Goal: Information Seeking & Learning: Learn about a topic

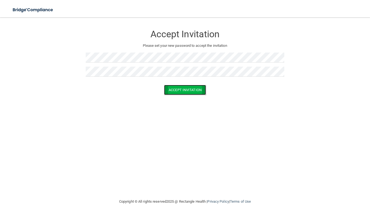
click at [199, 89] on button "Accept Invitation" at bounding box center [185, 90] width 42 height 10
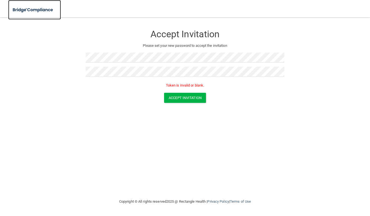
click at [30, 10] on img at bounding box center [33, 9] width 50 height 11
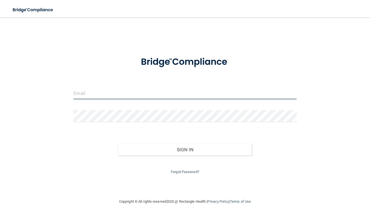
click at [190, 96] on input "email" at bounding box center [184, 93] width 223 height 12
click at [109, 90] on input "email" at bounding box center [184, 93] width 223 height 12
type input "[EMAIL_ADDRESS][DOMAIN_NAME]"
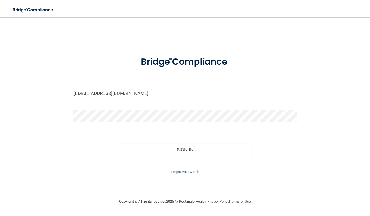
click at [113, 123] on div at bounding box center [184, 118] width 231 height 16
click at [118, 144] on button "Sign In" at bounding box center [185, 150] width 134 height 12
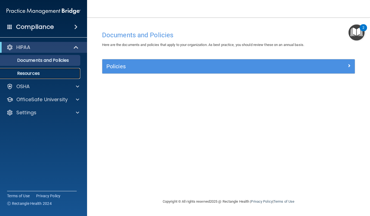
click at [40, 72] on p "Resources" at bounding box center [41, 73] width 74 height 5
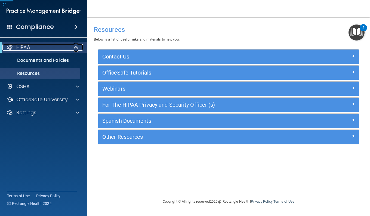
click at [49, 46] on div "HIPAA" at bounding box center [35, 47] width 67 height 7
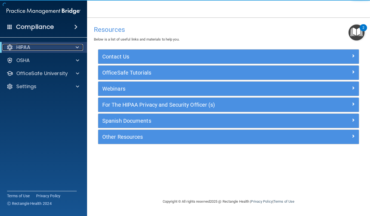
click at [49, 46] on div "HIPAA" at bounding box center [35, 47] width 67 height 7
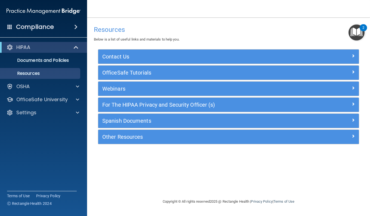
click at [62, 30] on div "Compliance" at bounding box center [43, 27] width 87 height 12
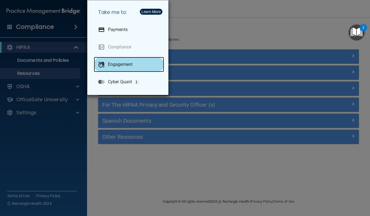
click at [143, 66] on div "Engagement" at bounding box center [129, 64] width 70 height 15
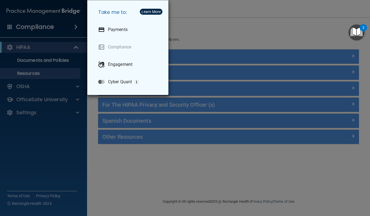
click at [209, 35] on div "Take me to: Payments Compliance Engagement Cyber Quant" at bounding box center [185, 108] width 370 height 216
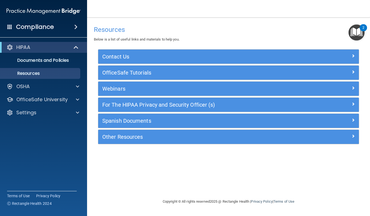
click at [145, 95] on div "Webinars" at bounding box center [228, 89] width 261 height 14
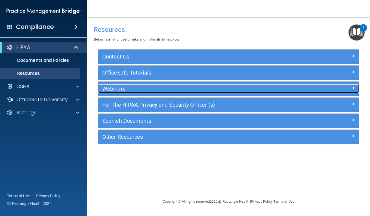
click at [122, 92] on div "Webinars" at bounding box center [196, 88] width 196 height 9
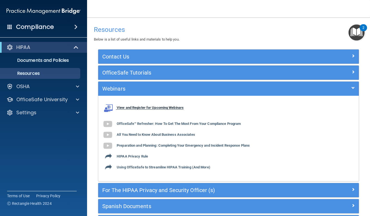
click at [124, 108] on b "View and Register for Upcoming Webinars" at bounding box center [150, 108] width 67 height 4
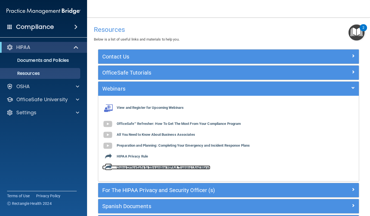
click at [143, 166] on b "Using OfficeSafe to Streamline HIPAA Training (And More)" at bounding box center [164, 167] width 94 height 4
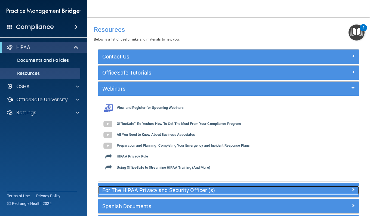
click at [145, 187] on div "For The HIPAA Privacy and Security Officer (s)" at bounding box center [196, 190] width 196 height 9
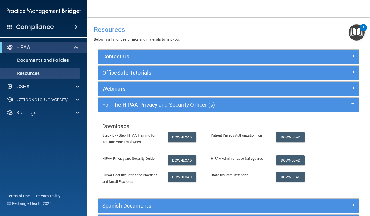
click at [251, 200] on div "Spanish Documents" at bounding box center [228, 206] width 261 height 14
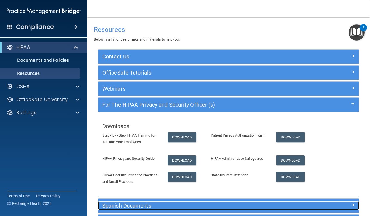
click at [242, 206] on h5 "Spanish Documents" at bounding box center [195, 206] width 187 height 6
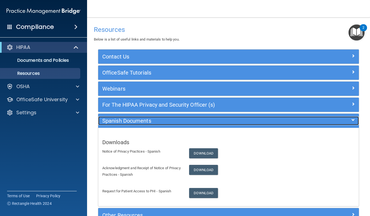
click at [190, 123] on h5 "Spanish Documents" at bounding box center [195, 121] width 187 height 6
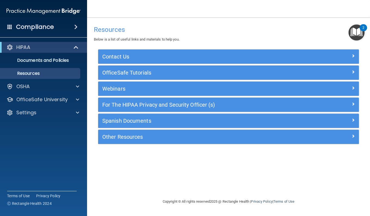
click at [179, 93] on div "Webinars" at bounding box center [228, 89] width 261 height 14
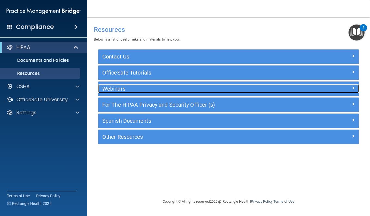
click at [185, 89] on h5 "Webinars" at bounding box center [195, 89] width 187 height 6
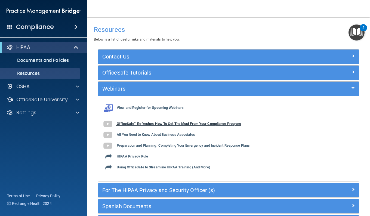
click at [156, 124] on b "OfficeSafe™ Refresher: How To Get The Most From Your Compliance Program" at bounding box center [179, 124] width 124 height 4
